Goal: Task Accomplishment & Management: Use online tool/utility

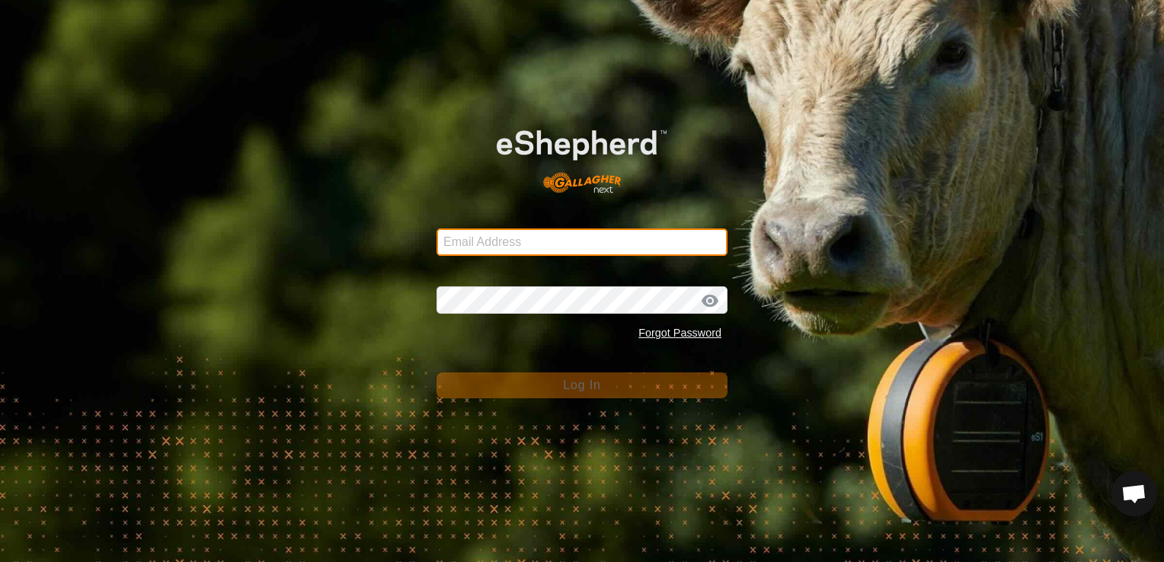
type input "[EMAIL_ADDRESS][DOMAIN_NAME]"
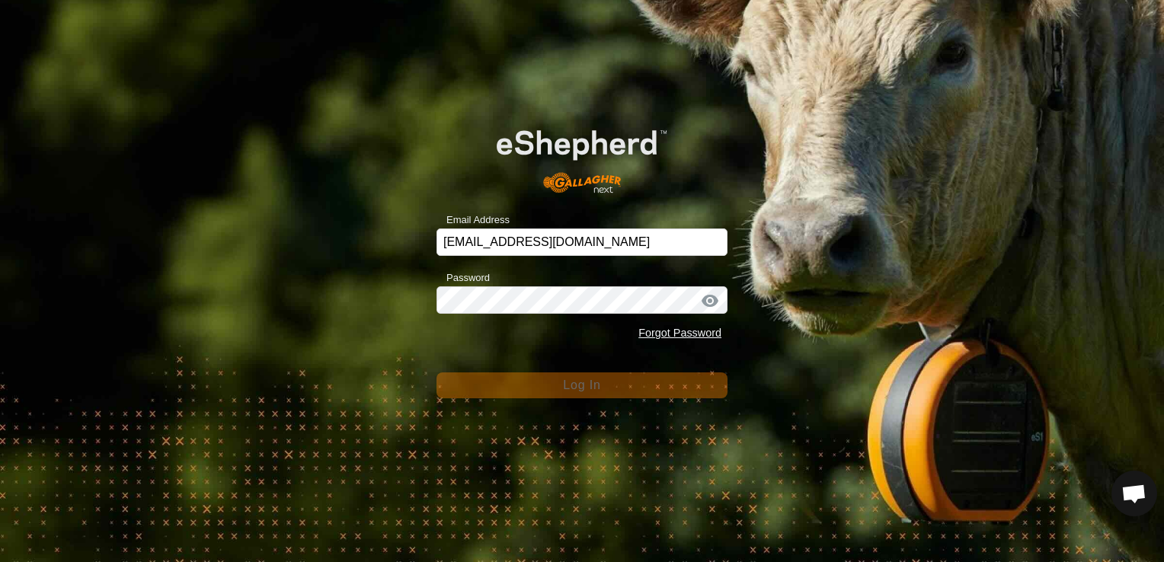
click at [588, 396] on button "Log In" at bounding box center [581, 385] width 291 height 26
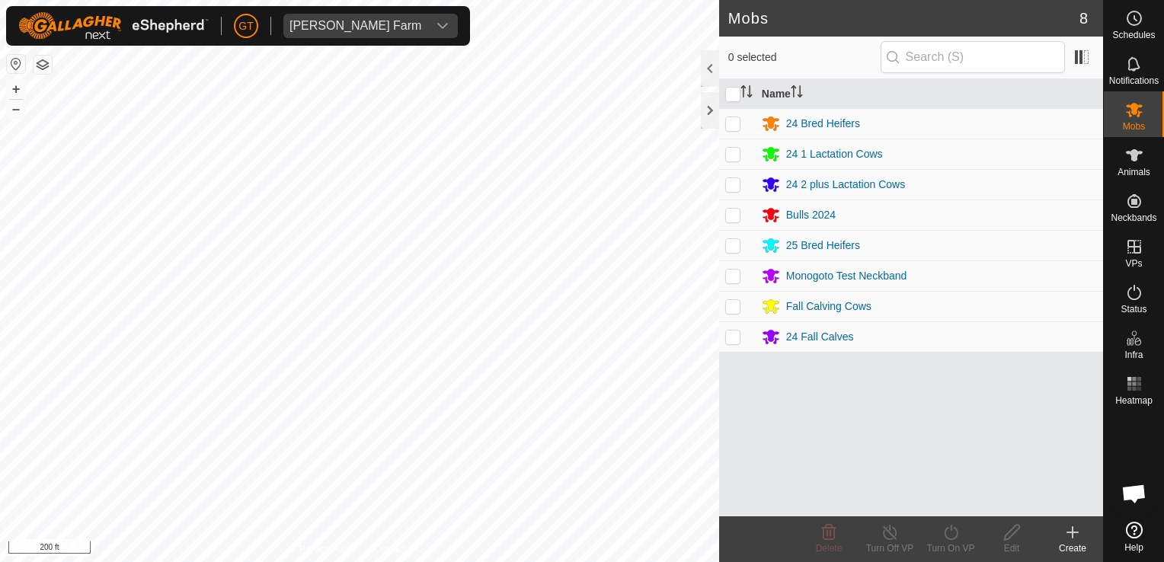
click at [612, 561] on html "[PERSON_NAME] Farm Schedules Notifications Mobs Animals Neckbands VPs Status In…" at bounding box center [582, 281] width 1164 height 562
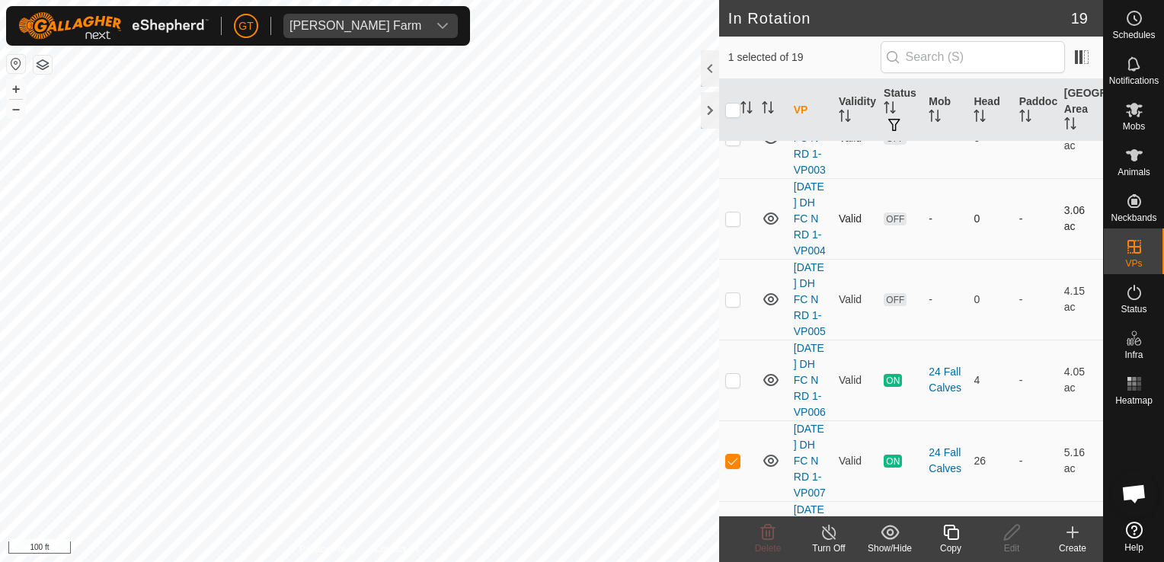
scroll to position [152, 0]
checkbox input "true"
checkbox input "false"
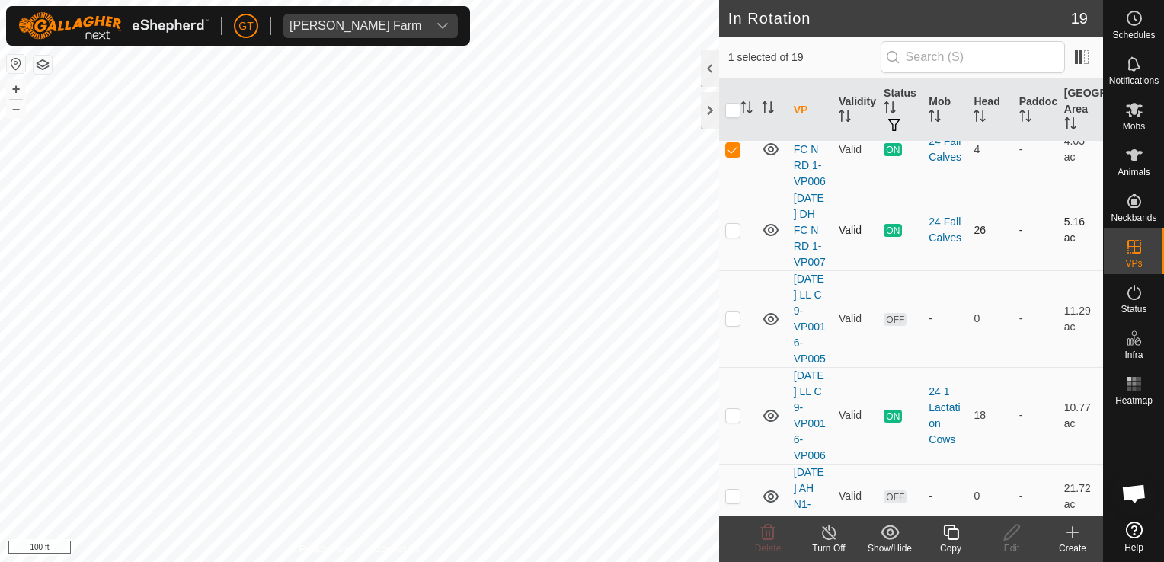
scroll to position [381, 0]
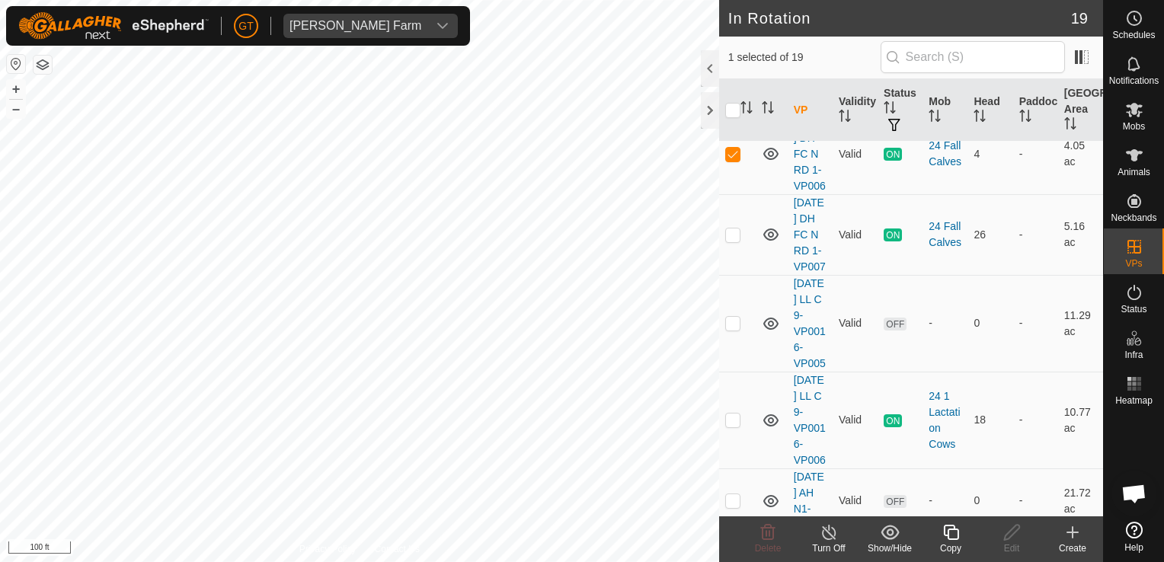
click at [0, 455] on html "[PERSON_NAME] Farm Schedules Notifications Mobs Animals Neckbands VPs Status In…" at bounding box center [582, 281] width 1164 height 562
click at [0, 454] on html "[PERSON_NAME] Farm Schedules Notifications Mobs Animals Neckbands VPs Status In…" at bounding box center [582, 281] width 1164 height 562
click at [718, 78] on div "In Rotation 19 1 selected of 19 VP Validity Status Mob Head Paddock Grazing Are…" at bounding box center [551, 281] width 1103 height 562
checkbox input "false"
checkbox input "true"
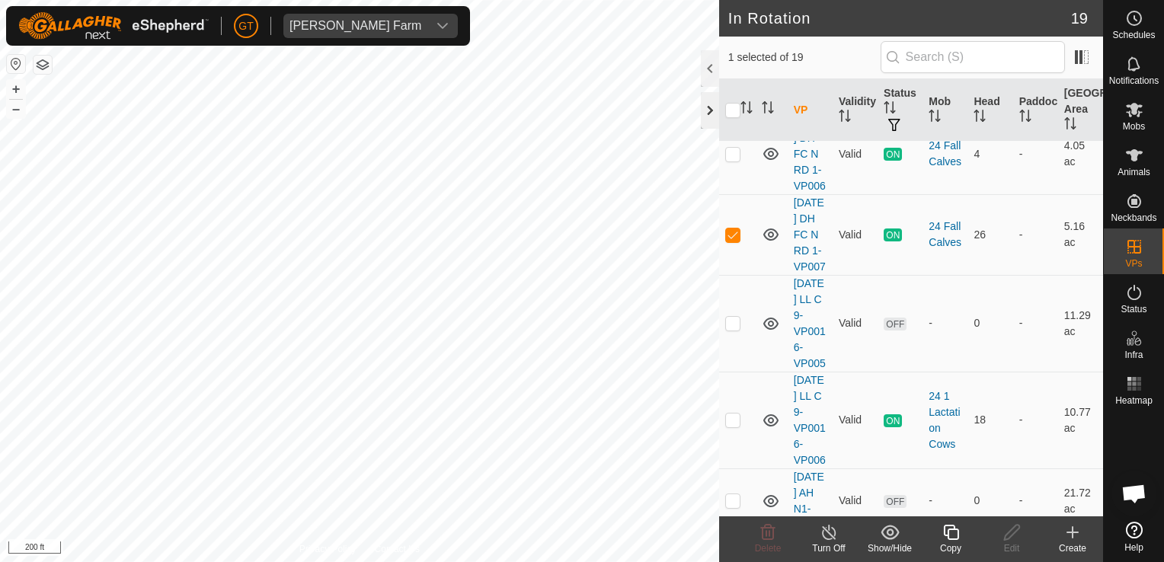
checkbox input "true"
checkbox input "false"
click at [825, 533] on icon at bounding box center [828, 532] width 19 height 18
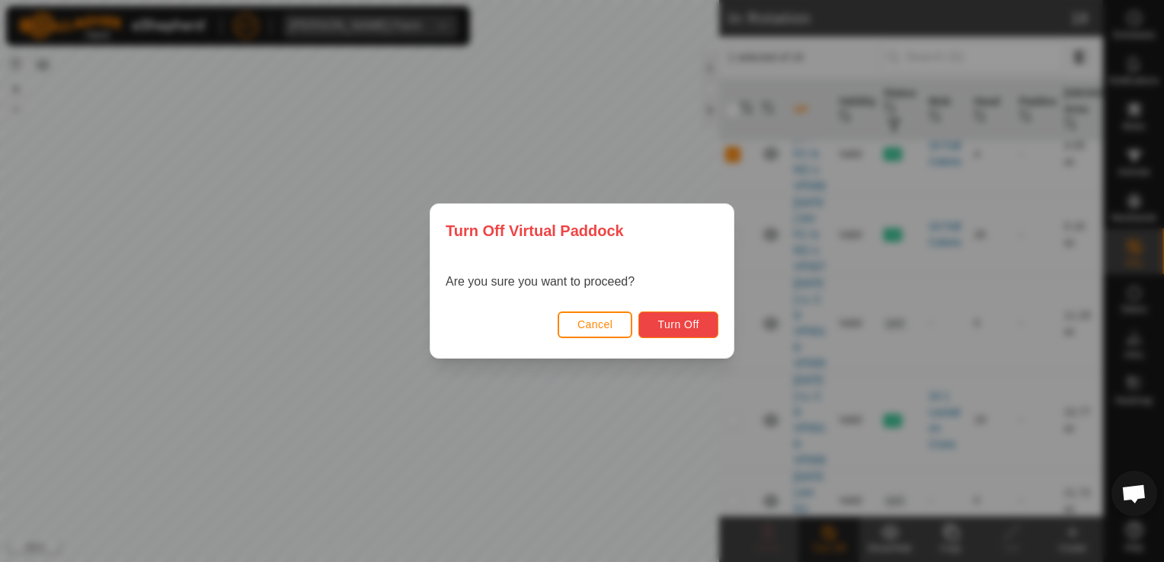
click at [679, 324] on span "Turn Off" at bounding box center [678, 324] width 42 height 12
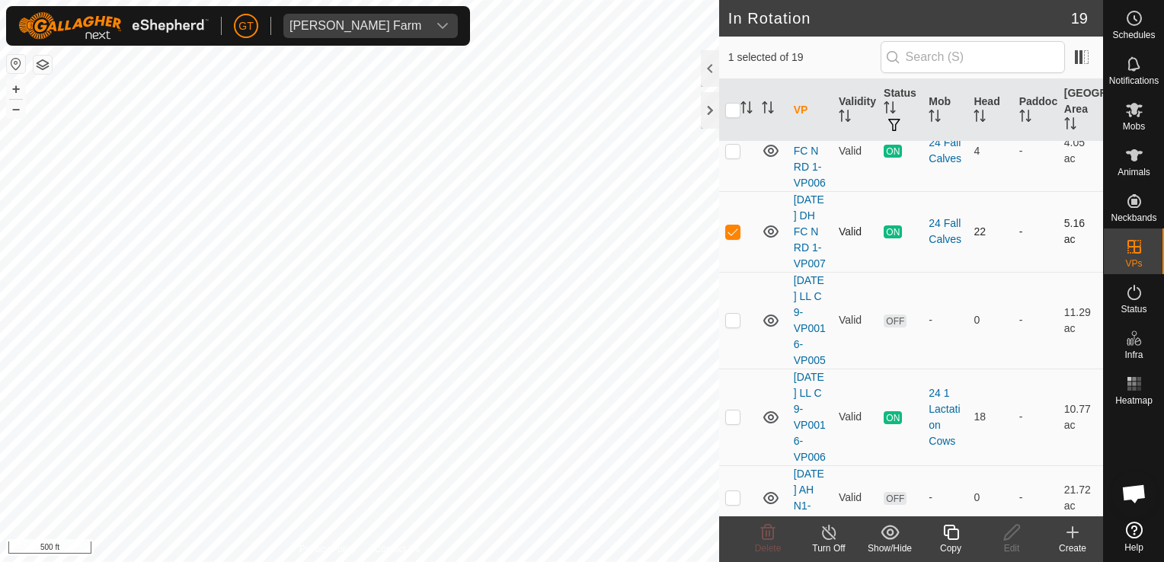
scroll to position [381, 0]
